Goal: Navigation & Orientation: Find specific page/section

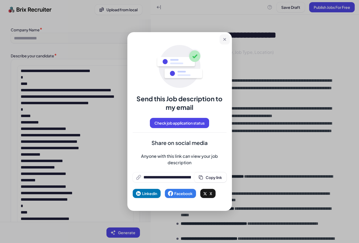
click at [224, 41] on icon at bounding box center [224, 39] width 5 height 5
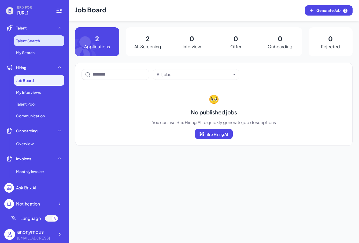
click at [36, 38] on span "Talent Search" at bounding box center [28, 40] width 24 height 5
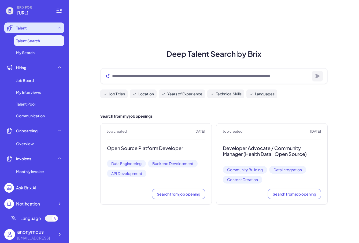
click at [35, 27] on div "Talent" at bounding box center [34, 28] width 60 height 11
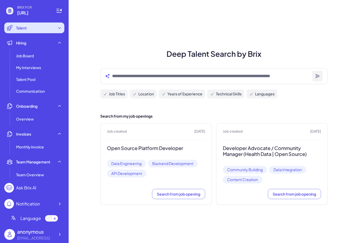
click at [35, 27] on div "Talent" at bounding box center [34, 28] width 60 height 11
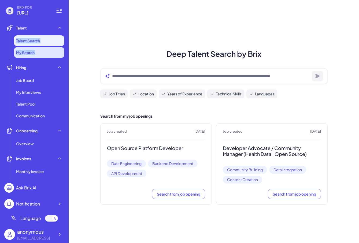
click at [21, 55] on li "My Search" at bounding box center [39, 52] width 50 height 11
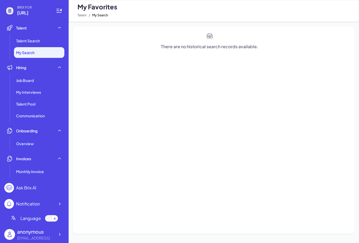
click at [70, 31] on div "There are no historical search records available." at bounding box center [214, 130] width 291 height 217
click at [50, 43] on li "Talent Search" at bounding box center [39, 40] width 50 height 11
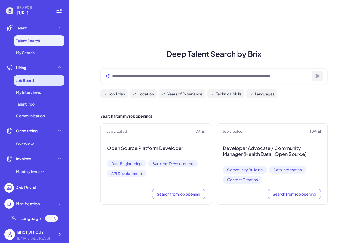
click at [34, 78] on span "Job Board" at bounding box center [25, 80] width 18 height 5
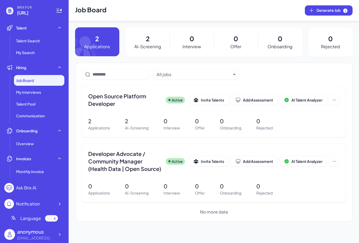
click at [36, 73] on li "Hiring Job Board My Interviews Talent Pool Communication" at bounding box center [34, 91] width 60 height 59
click at [41, 66] on div "Hiring" at bounding box center [34, 67] width 60 height 11
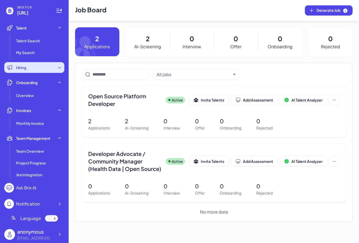
click at [41, 66] on div "Hiring" at bounding box center [34, 67] width 60 height 11
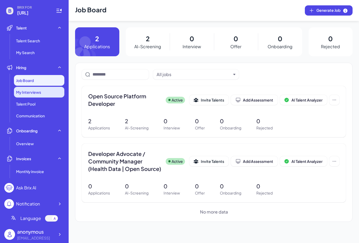
click at [26, 96] on div "My Interviews" at bounding box center [39, 92] width 50 height 11
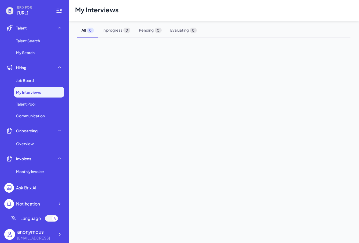
click at [28, 110] on ul "Job Board My Interviews Talent Pool Communication" at bounding box center [34, 98] width 60 height 46
click at [29, 108] on li "Talent Pool" at bounding box center [39, 104] width 50 height 11
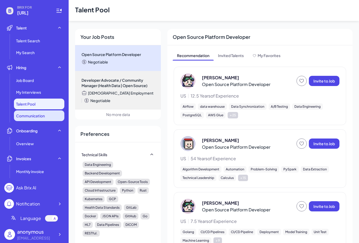
click at [29, 115] on span "Communication" at bounding box center [30, 115] width 29 height 5
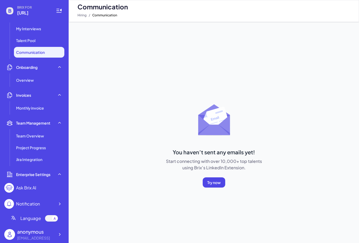
scroll to position [49, 0]
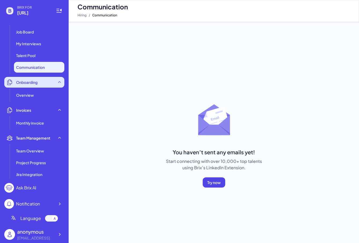
click at [39, 83] on div "Onboarding" at bounding box center [34, 82] width 60 height 11
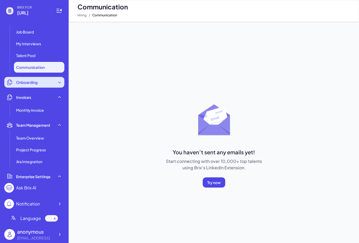
click at [39, 83] on div "Onboarding" at bounding box center [34, 82] width 60 height 11
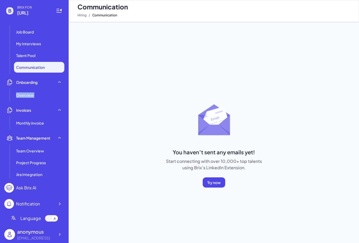
click at [34, 104] on ul "Talent Talent Search My Search Hiring Job Board My Interviews Talent Pool Commu…" at bounding box center [34, 101] width 60 height 157
click at [35, 96] on div "Overview" at bounding box center [39, 95] width 50 height 11
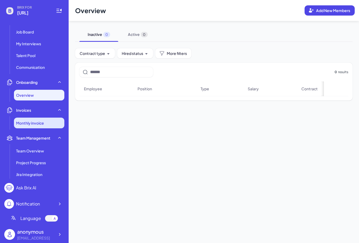
click at [27, 124] on span "Monthly invoice" at bounding box center [30, 123] width 28 height 5
